Goal: Find specific page/section: Find specific page/section

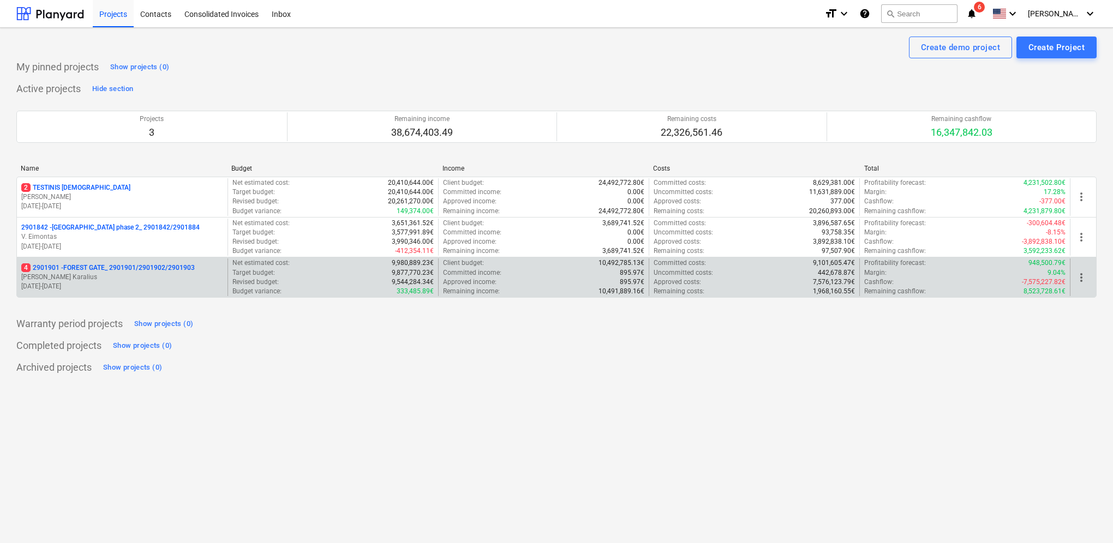
click at [111, 274] on p "[PERSON_NAME] Karalius" at bounding box center [122, 277] width 202 height 9
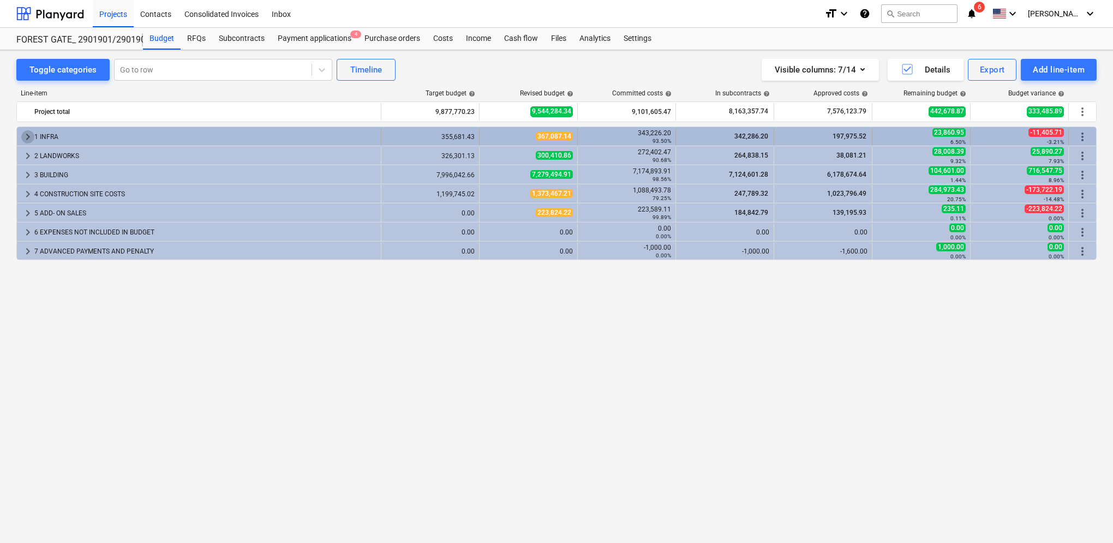
click at [31, 135] on span "keyboard_arrow_right" at bounding box center [27, 136] width 13 height 13
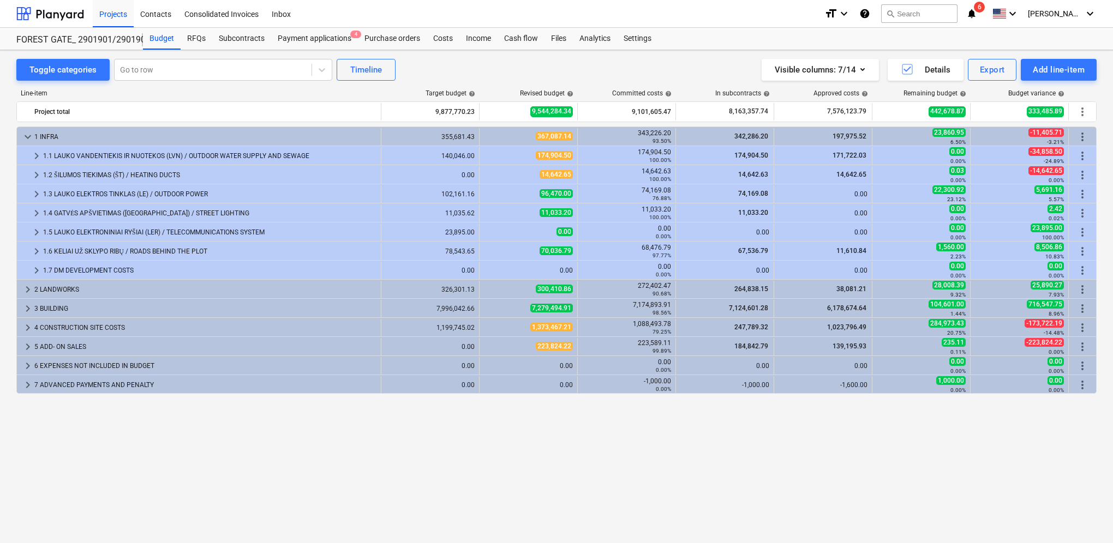
click at [31, 134] on span "keyboard_arrow_down" at bounding box center [27, 136] width 13 height 13
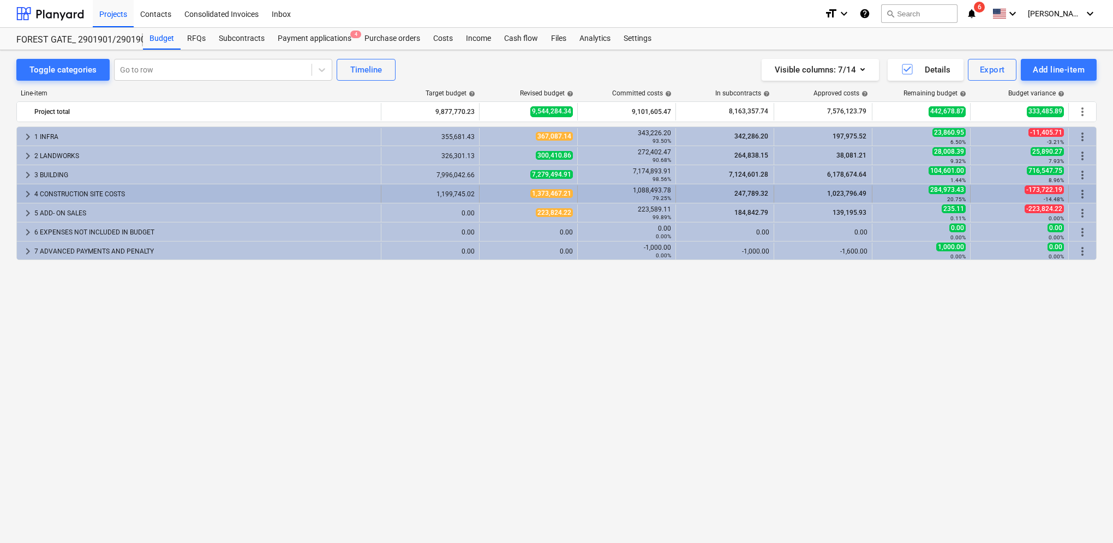
click at [29, 192] on span "keyboard_arrow_right" at bounding box center [27, 194] width 13 height 13
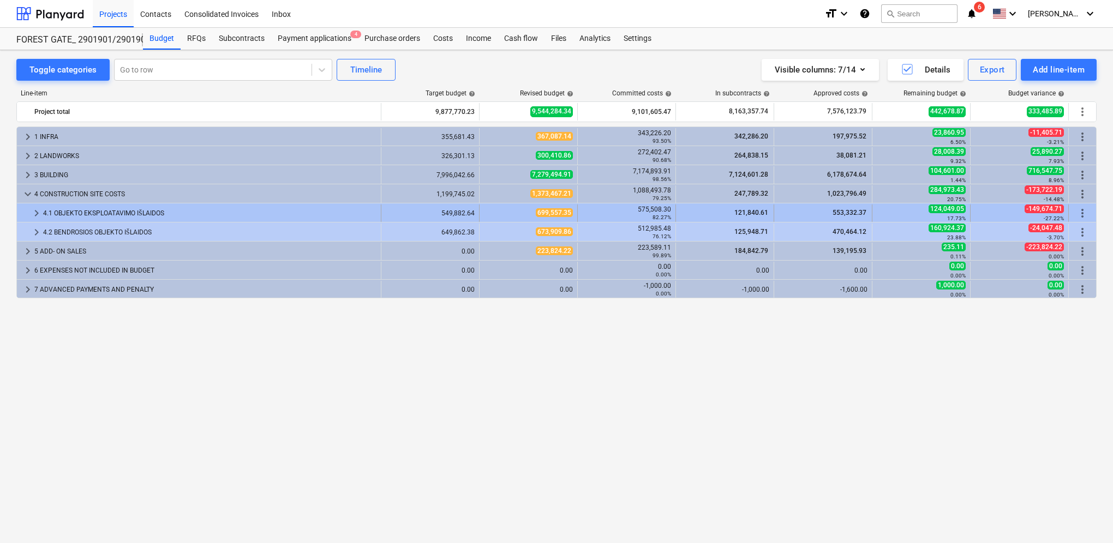
click at [35, 212] on span "keyboard_arrow_right" at bounding box center [36, 213] width 13 height 13
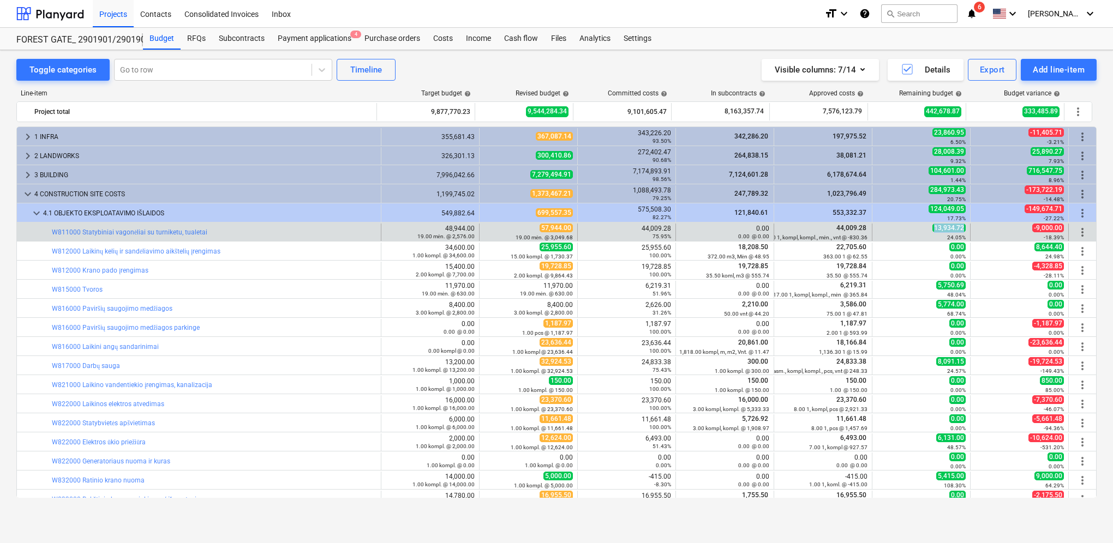
drag, startPoint x: 961, startPoint y: 227, endPoint x: 922, endPoint y: 229, distance: 38.2
click at [922, 229] on div "13,934.72 24.05%" at bounding box center [921, 232] width 89 height 17
click at [176, 229] on link "W811000 Statybiniai vagonėliai su turniketu, tualetai" at bounding box center [129, 233] width 155 height 8
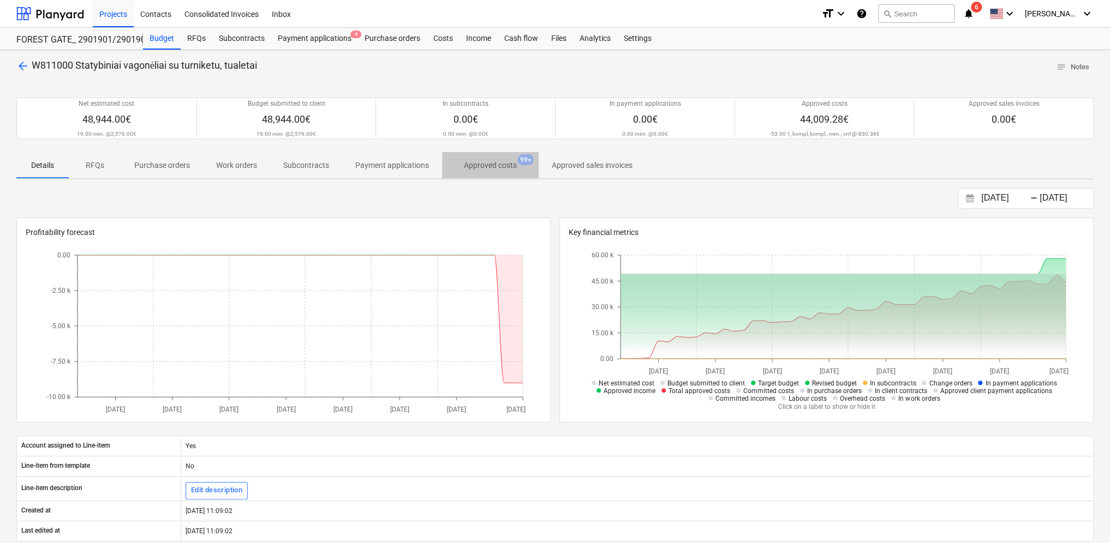
click at [502, 168] on p "Approved costs" at bounding box center [490, 165] width 53 height 11
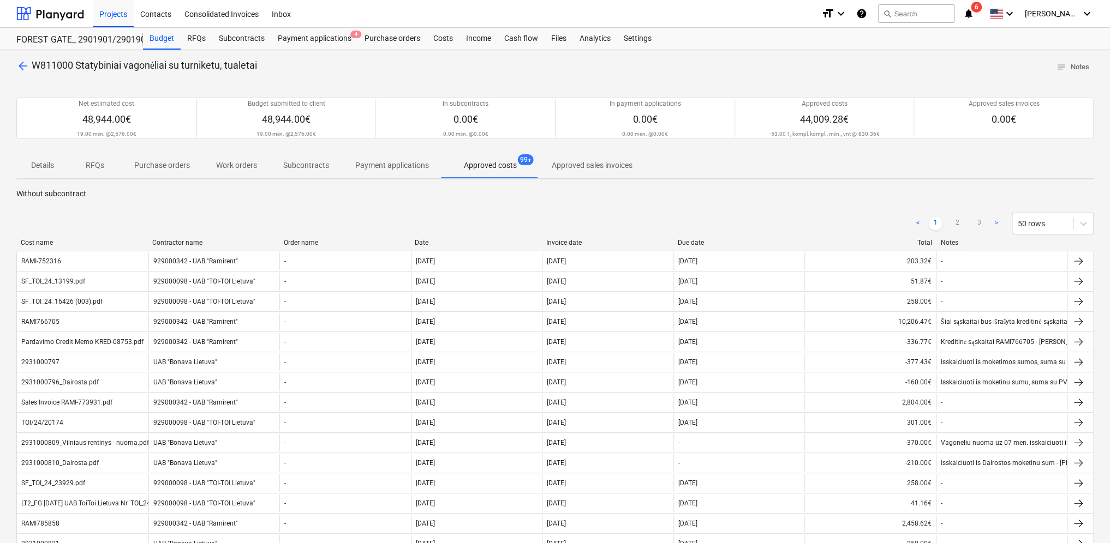
click at [23, 67] on span "arrow_back" at bounding box center [22, 65] width 13 height 13
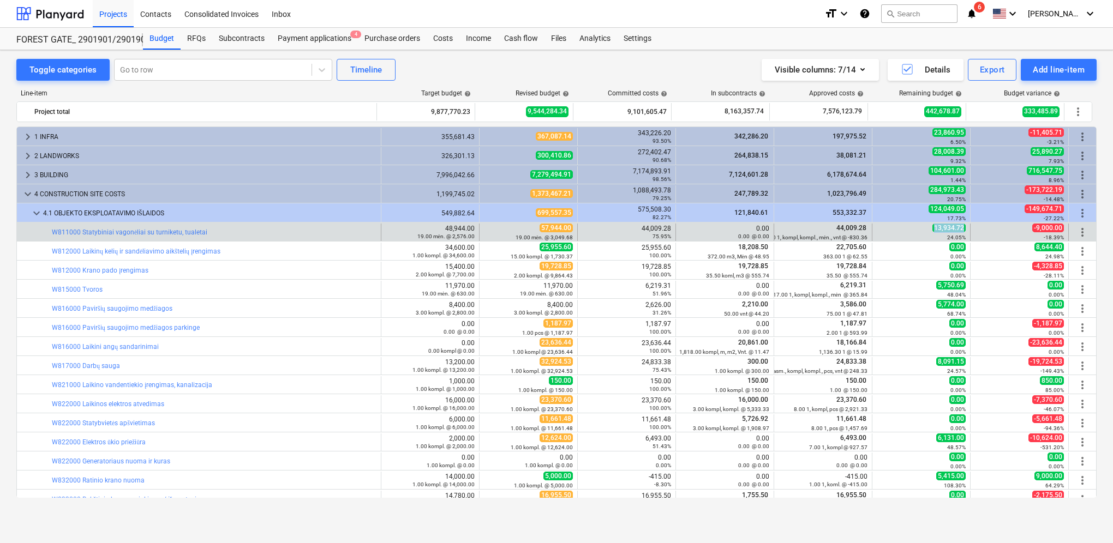
drag, startPoint x: 962, startPoint y: 230, endPoint x: 930, endPoint y: 227, distance: 32.8
click at [932, 227] on span "13,934.72" at bounding box center [948, 228] width 33 height 9
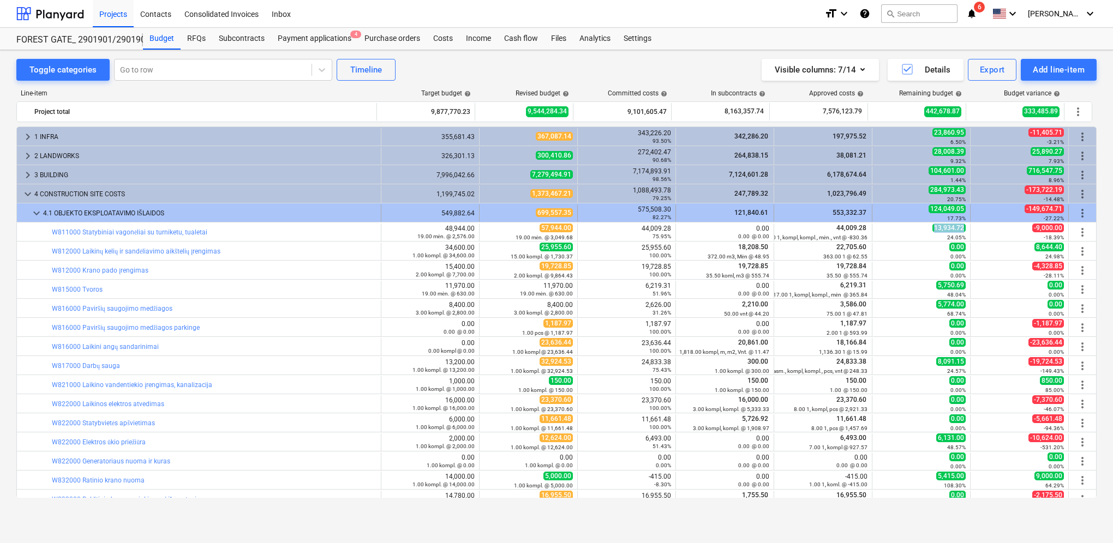
click at [34, 212] on span "keyboard_arrow_down" at bounding box center [36, 213] width 13 height 13
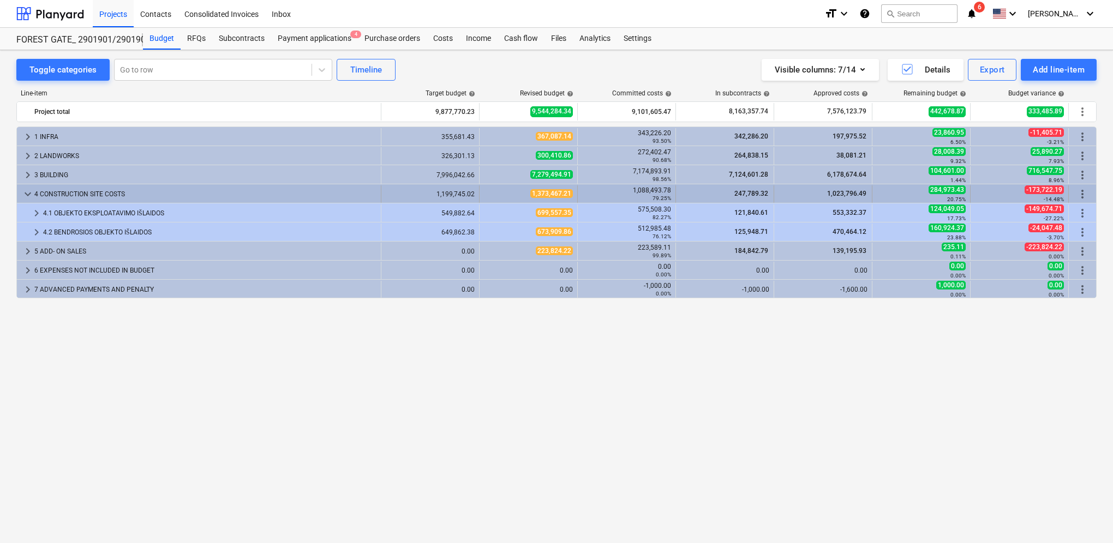
click at [21, 196] on div "keyboard_arrow_down 4 CONSTRUCTION SITE COSTS" at bounding box center [199, 193] width 364 height 17
